Goal: Information Seeking & Learning: Learn about a topic

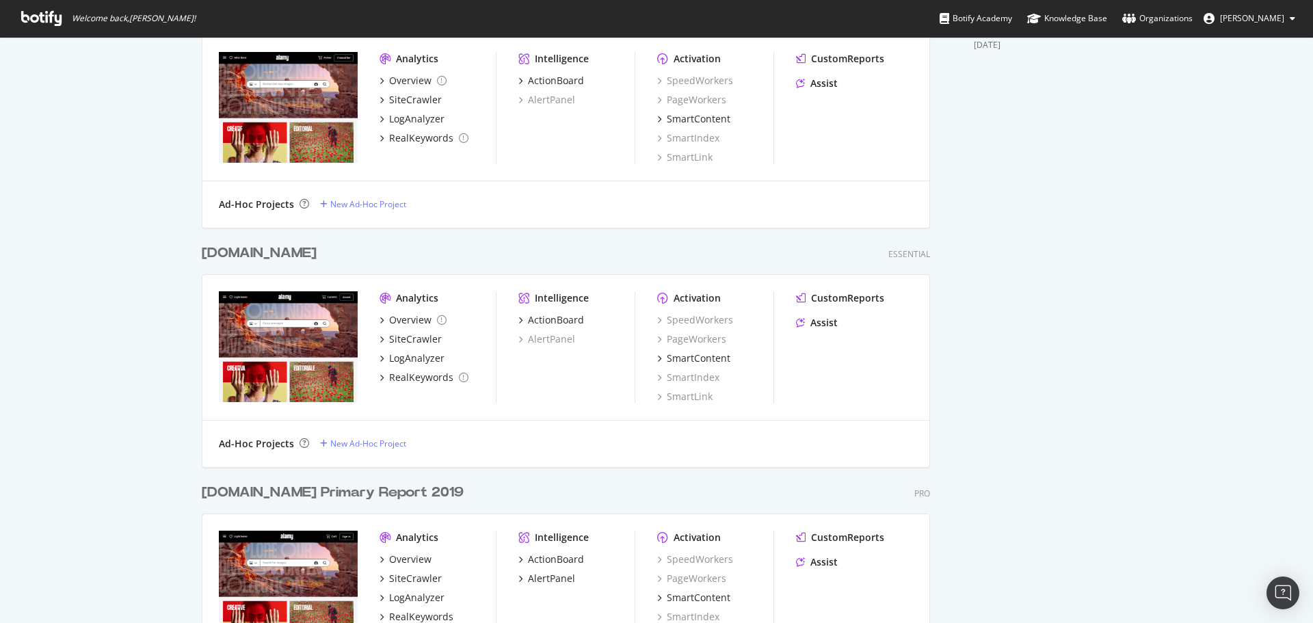
scroll to position [684, 0]
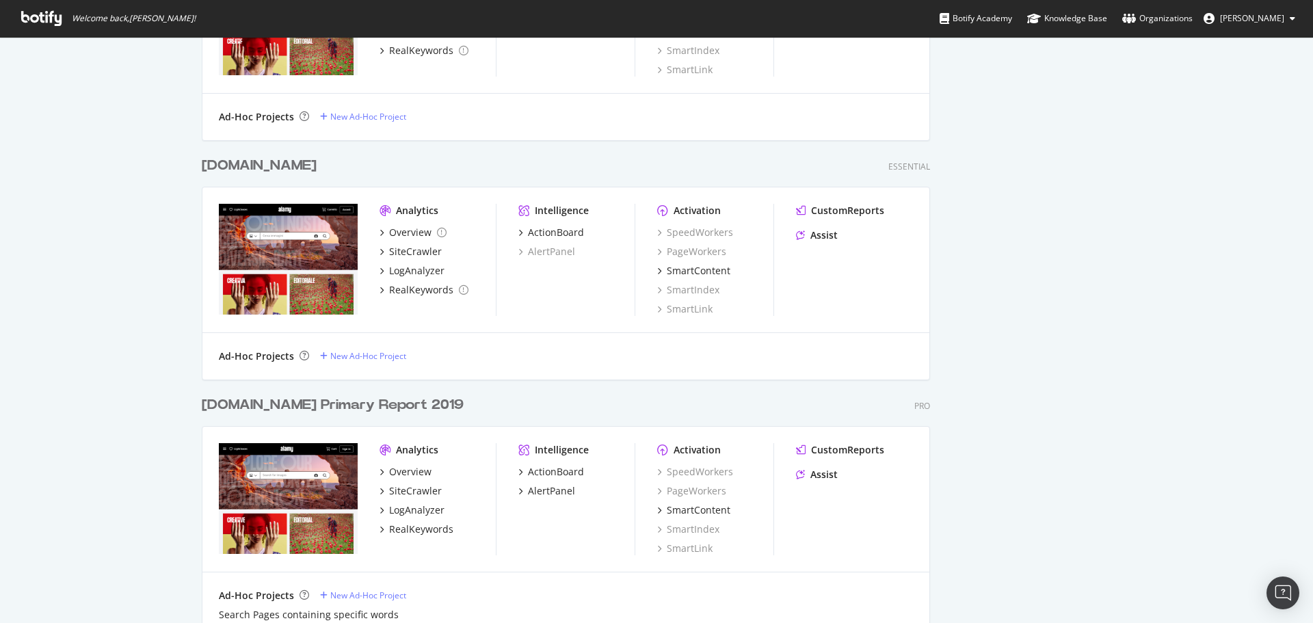
click at [315, 412] on div "[DOMAIN_NAME] Primary Report 2019" at bounding box center [333, 405] width 262 height 20
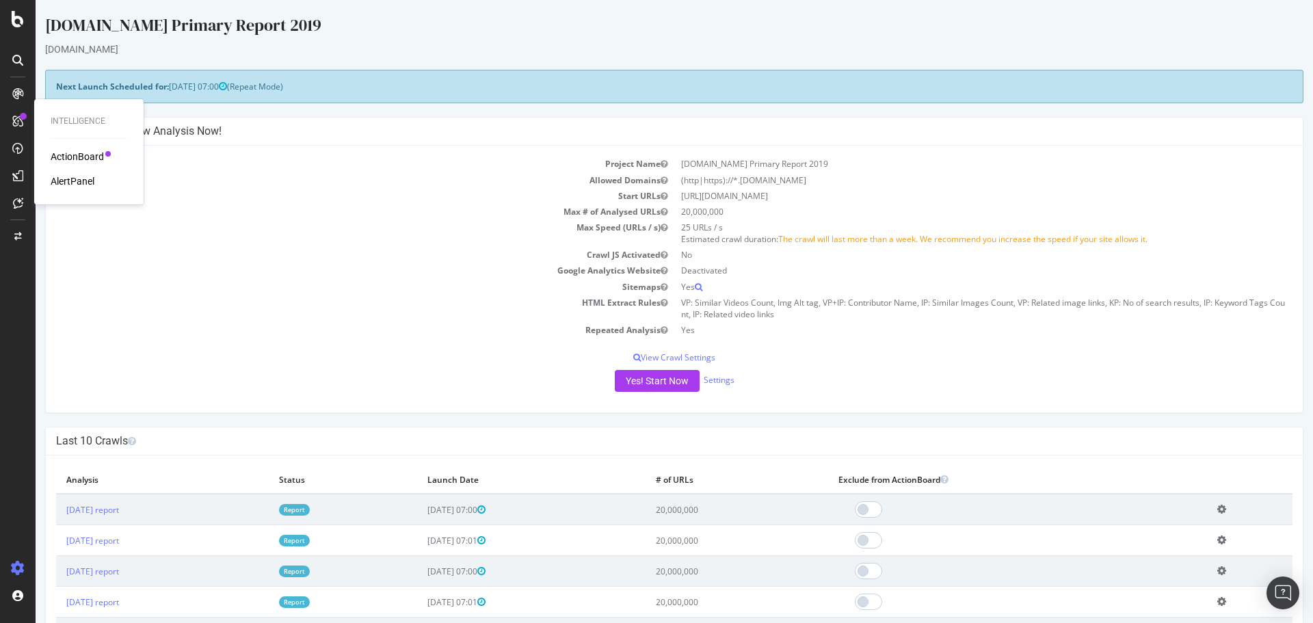
click at [16, 118] on icon at bounding box center [17, 121] width 11 height 11
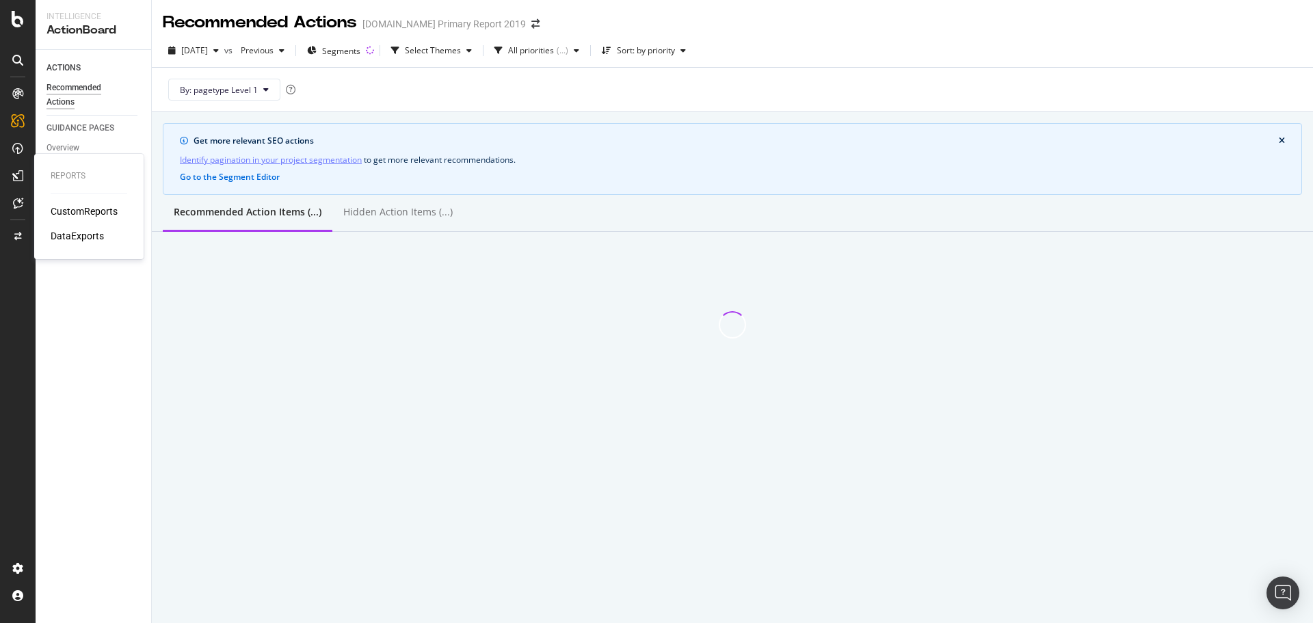
click at [78, 213] on div "CustomReports" at bounding box center [84, 211] width 67 height 14
